Goal: Check status

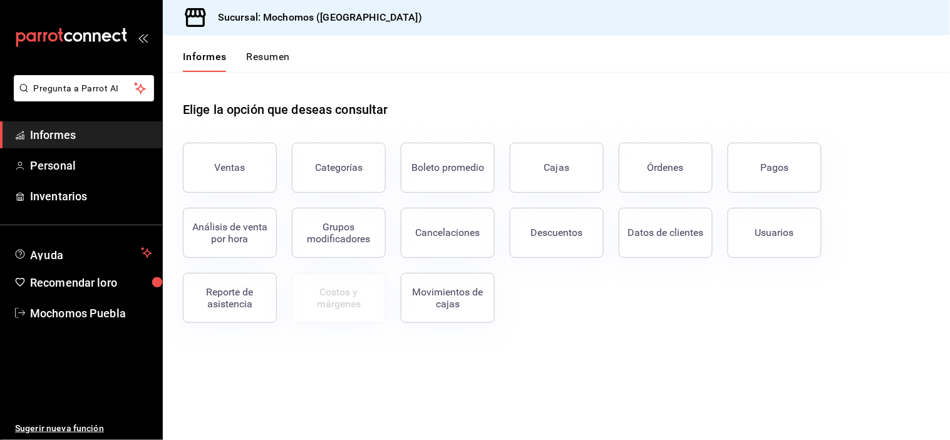
drag, startPoint x: 517, startPoint y: 73, endPoint x: 467, endPoint y: 111, distance: 63.1
click at [517, 73] on div "Elige la opción que deseas consultar" at bounding box center [556, 100] width 747 height 56
click at [798, 182] on button "Pagos" at bounding box center [775, 168] width 94 height 50
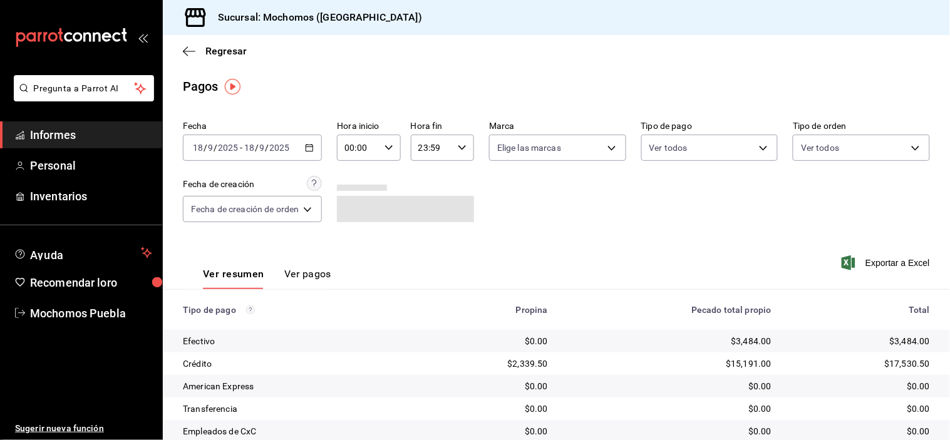
click at [390, 149] on icon "button" at bounding box center [389, 147] width 9 height 9
click at [358, 193] on font "05" at bounding box center [354, 192] width 10 height 10
type input "05:00"
click at [527, 205] on div at bounding box center [475, 220] width 950 height 440
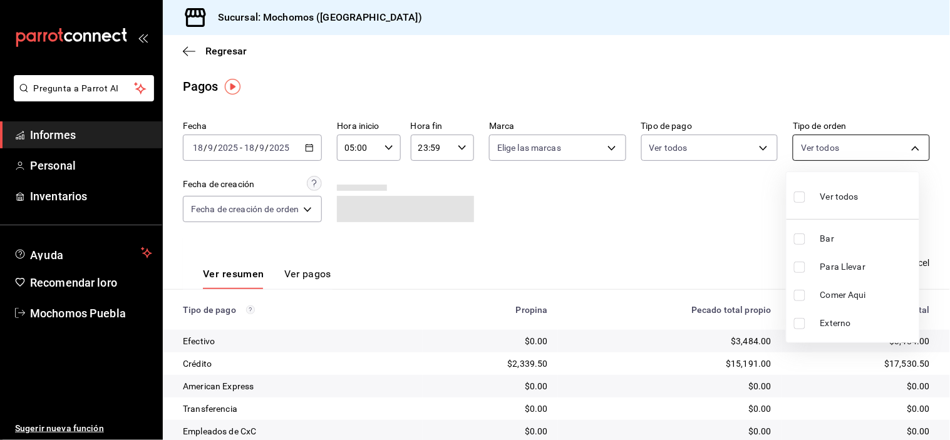
click at [891, 148] on body "Pregunta a Parrot AI Informes Personal Inventarios Ayuda Recomendar loro Mochom…" at bounding box center [475, 220] width 950 height 440
click at [803, 238] on input "checkbox" at bounding box center [799, 239] width 11 height 11
checkbox input "true"
type input "c7bc0ce2-274d-49fd-89f5-4bcf8044acf9"
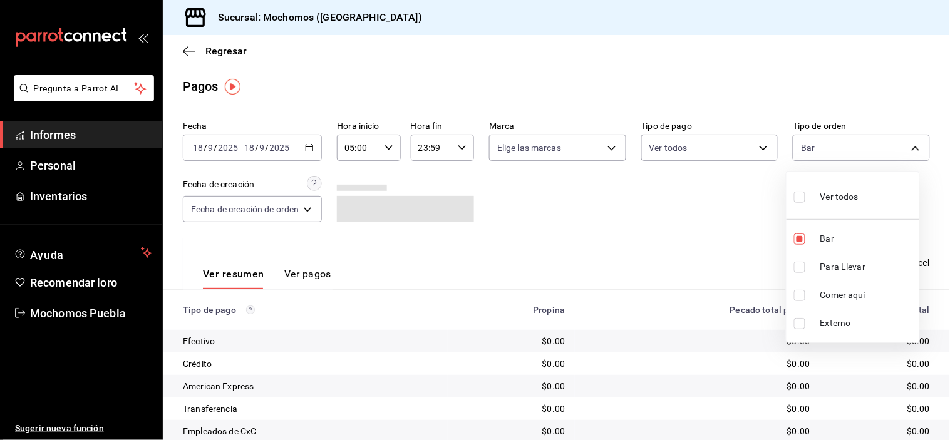
click at [716, 218] on div at bounding box center [475, 220] width 950 height 440
click at [887, 151] on body "Pregunta a Parrot AI Informes Personal Inventarios Ayuda Recomendar loro Mochom…" at bounding box center [475, 220] width 950 height 440
click at [803, 197] on input "checkbox" at bounding box center [799, 197] width 11 height 11
checkbox input "true"
type input "c7bc0ce2-274d-49fd-89f5-4bcf8044acf9,c9e91c43-775f-4cd6-[DATE]-cfdc9e5fd636,e77…"
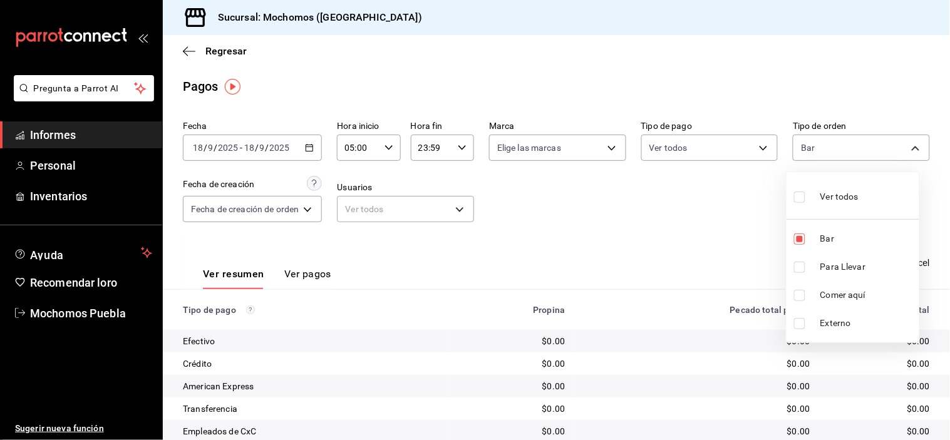
checkbox input "true"
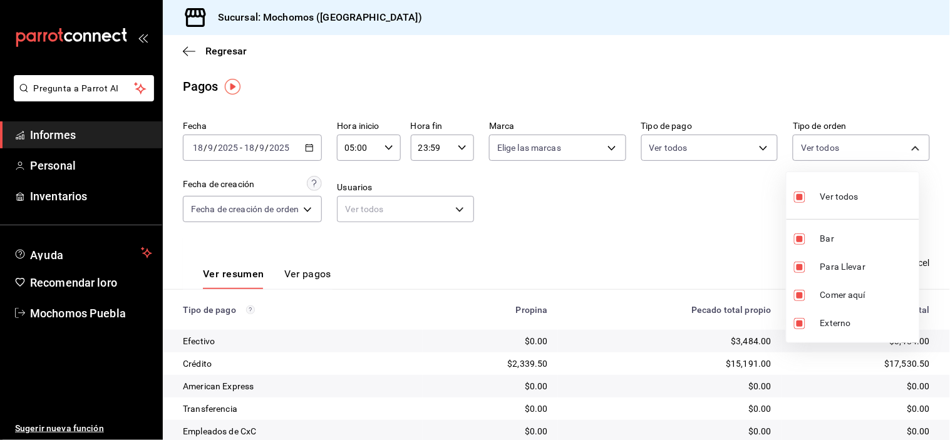
click at [747, 221] on div at bounding box center [475, 220] width 950 height 440
click at [731, 252] on div "Ver resumen Ver pagos Exportar a Excel" at bounding box center [556, 270] width 787 height 67
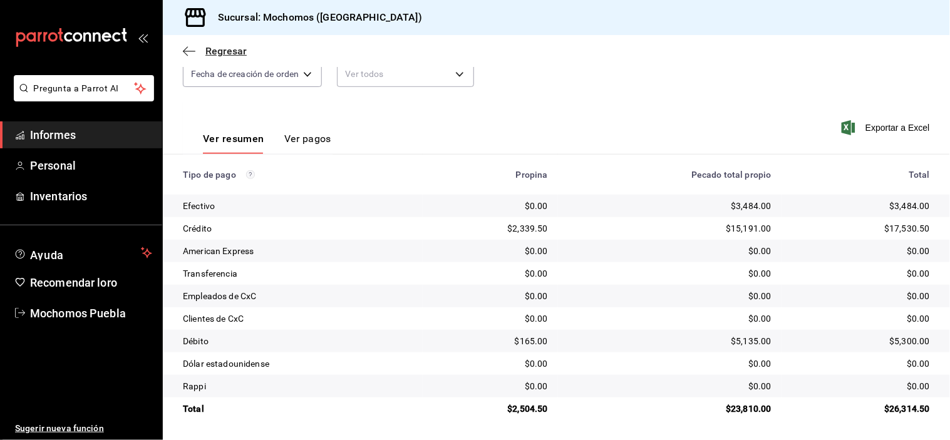
click at [185, 54] on icon "button" at bounding box center [185, 50] width 5 height 9
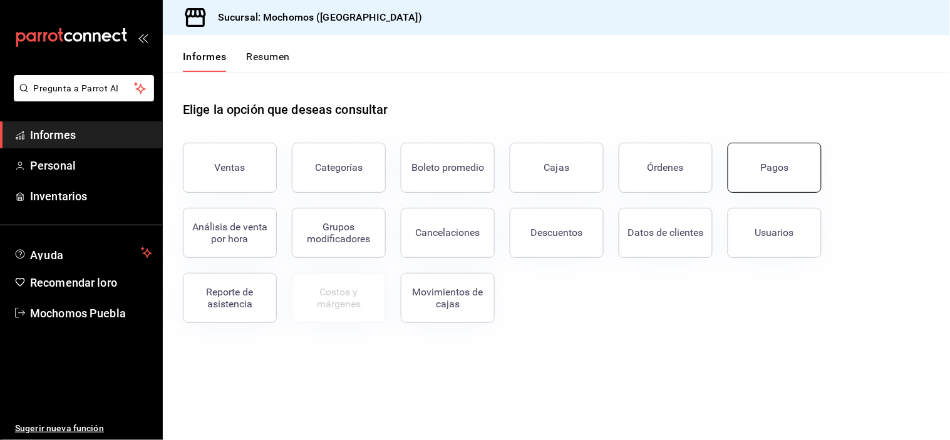
click at [766, 159] on button "Pagos" at bounding box center [775, 168] width 94 height 50
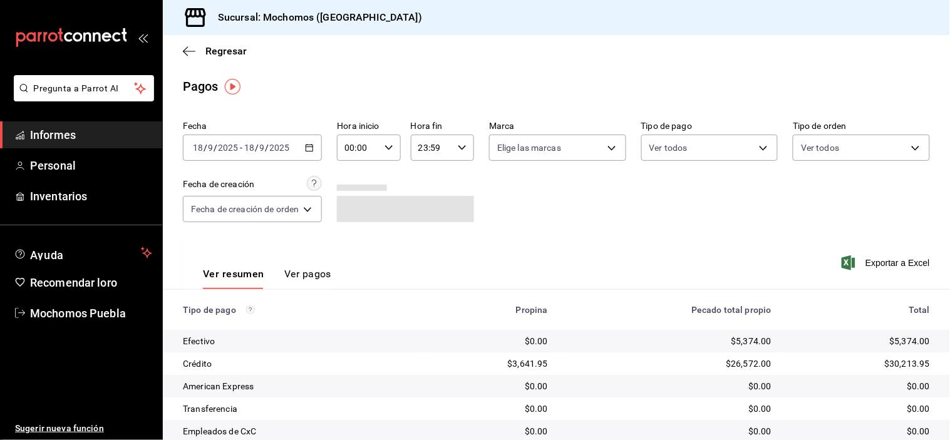
click at [383, 145] on div "00:00 Hora inicio" at bounding box center [368, 148] width 63 height 26
click at [354, 193] on font "05" at bounding box center [354, 192] width 10 height 10
type input "05:00"
click at [511, 214] on div at bounding box center [475, 220] width 950 height 440
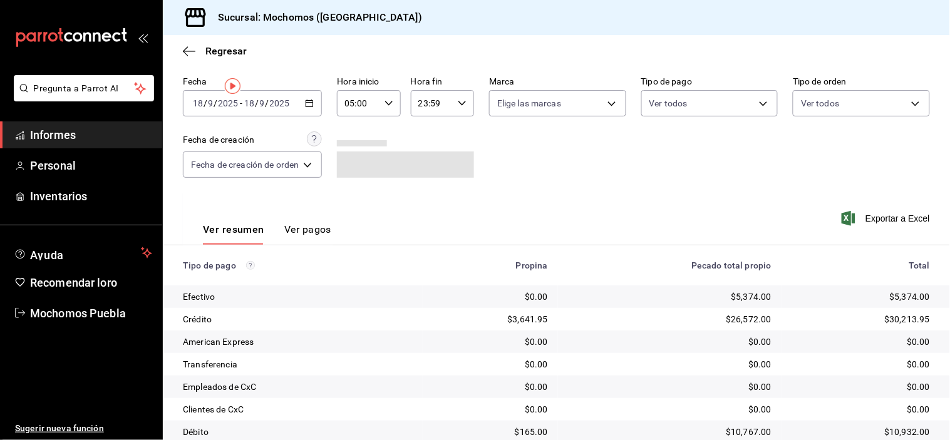
scroll to position [135, 0]
